Goal: Navigation & Orientation: Go to known website

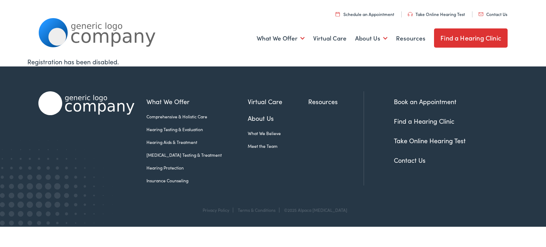
click at [127, 33] on img at bounding box center [96, 32] width 117 height 29
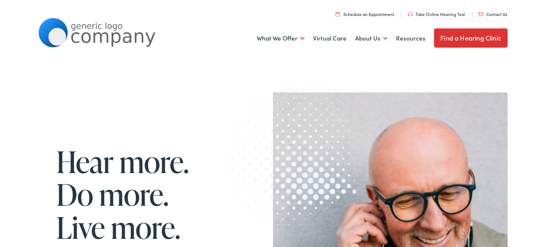
click at [209, 92] on img at bounding box center [294, 144] width 188 height 193
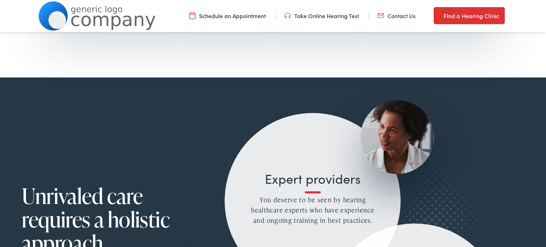
scroll to position [459, 0]
